Goal: Task Accomplishment & Management: Use online tool/utility

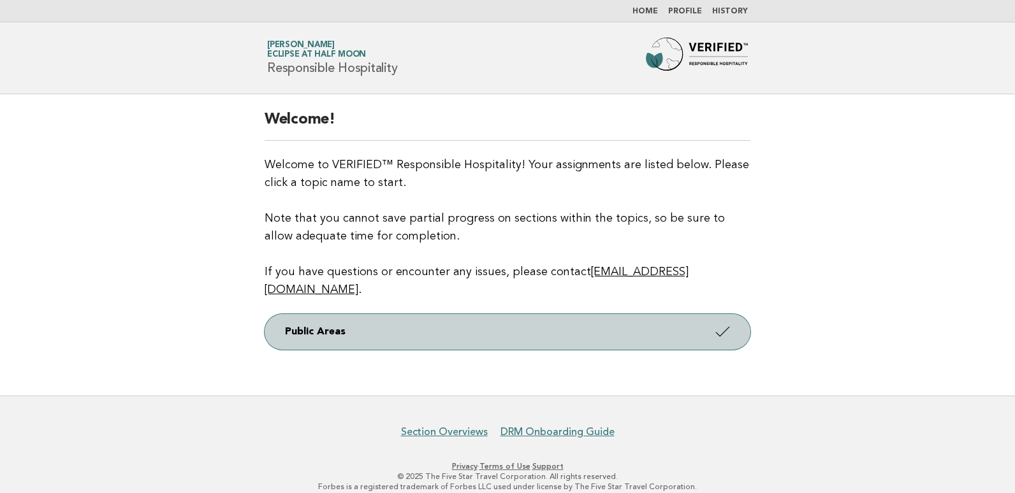
click at [730, 323] on icon at bounding box center [722, 332] width 18 height 18
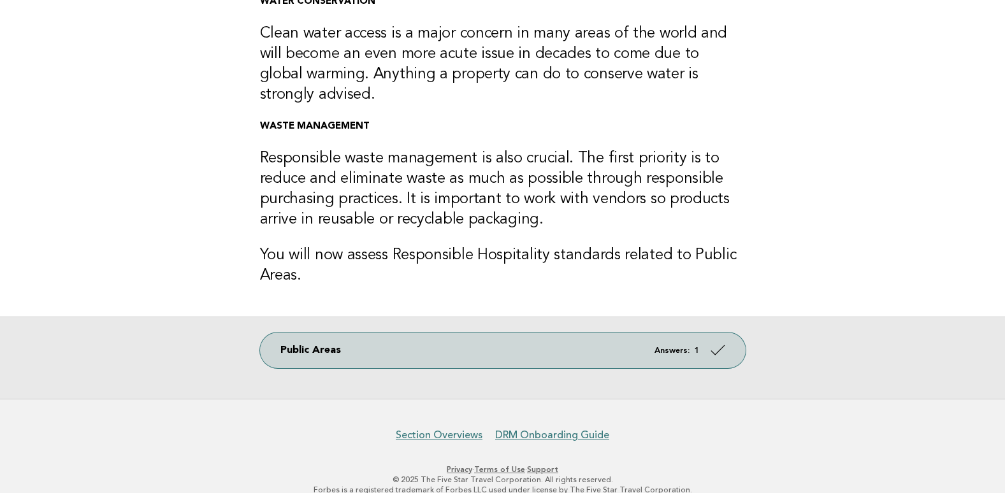
scroll to position [368, 0]
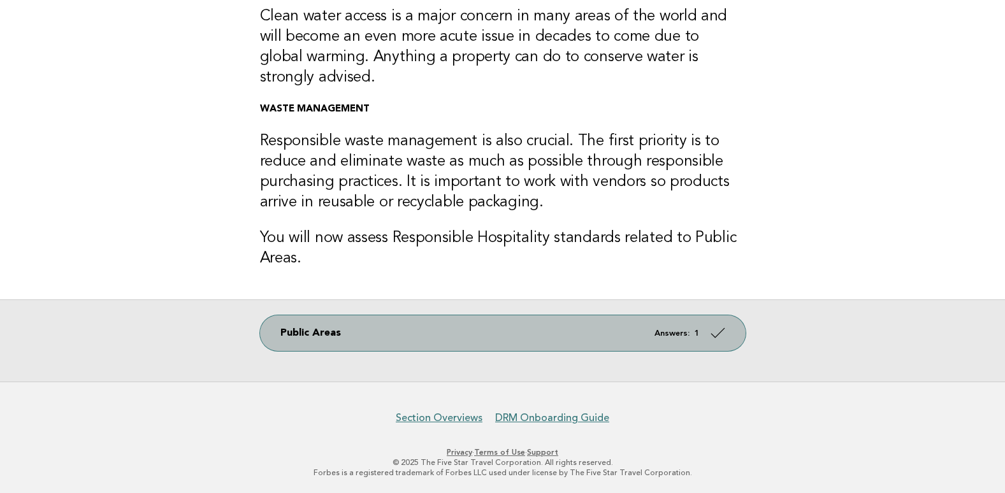
click at [719, 337] on icon at bounding box center [717, 333] width 18 height 18
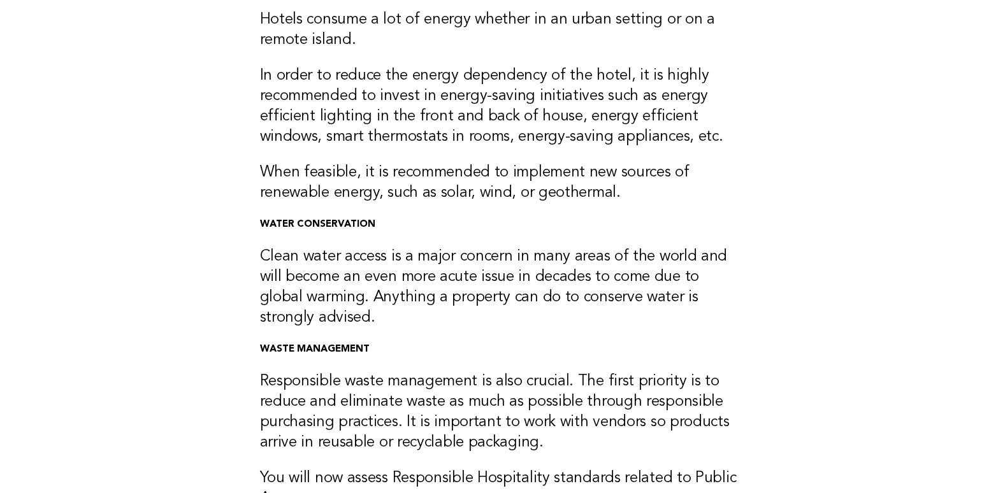
scroll to position [113, 0]
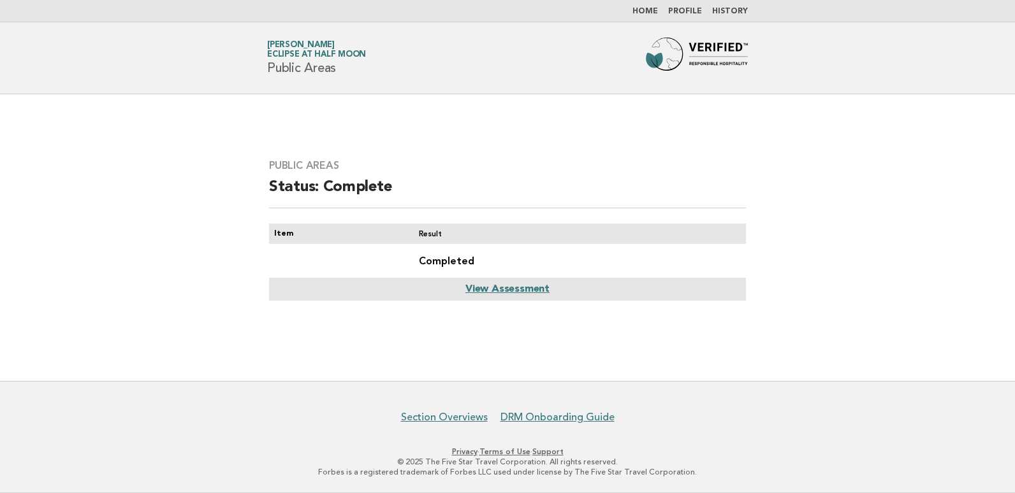
click at [485, 287] on link "View Assessment" at bounding box center [507, 289] width 84 height 10
